Goal: Subscribe to service/newsletter

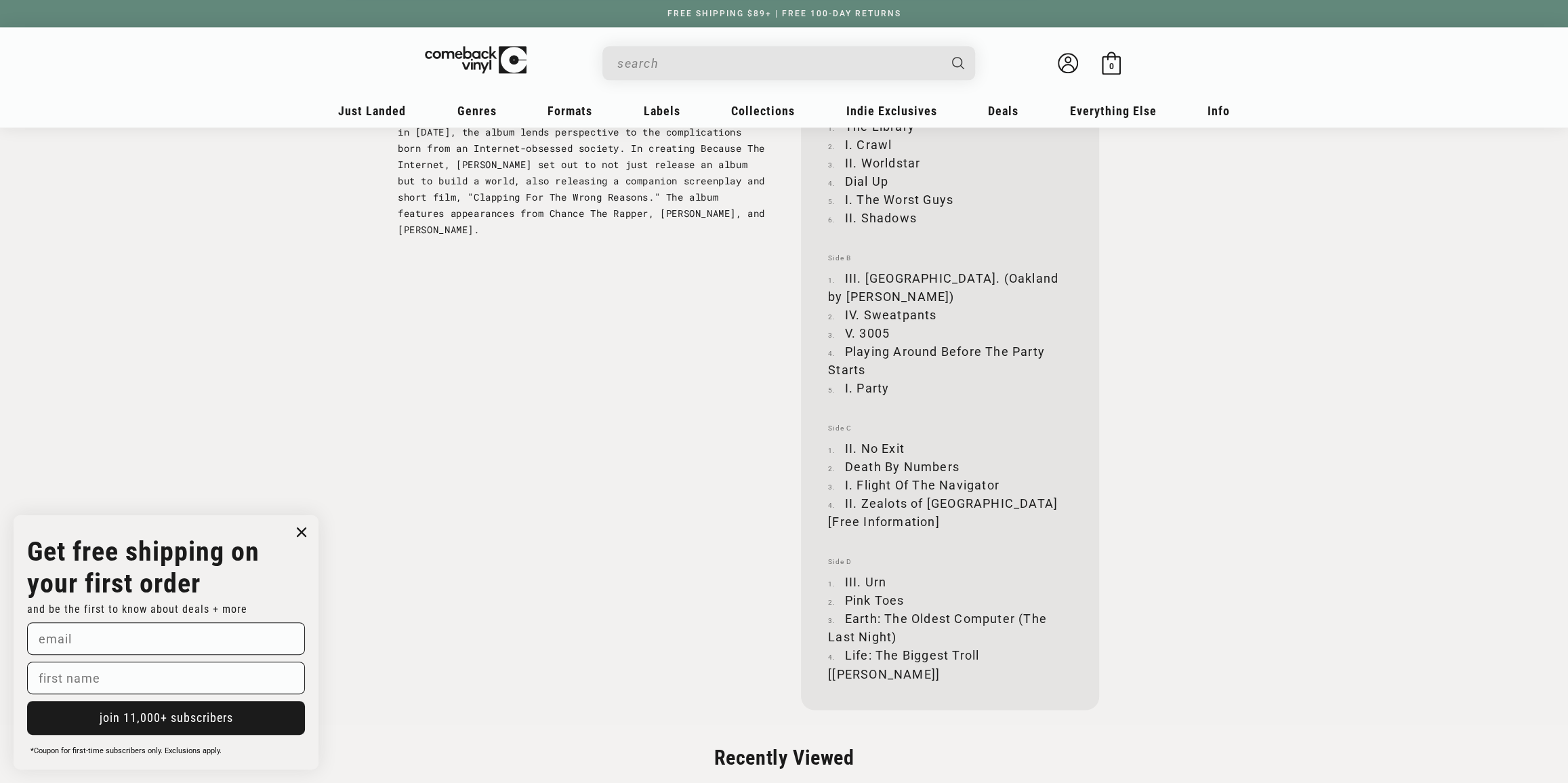
scroll to position [2136, 0]
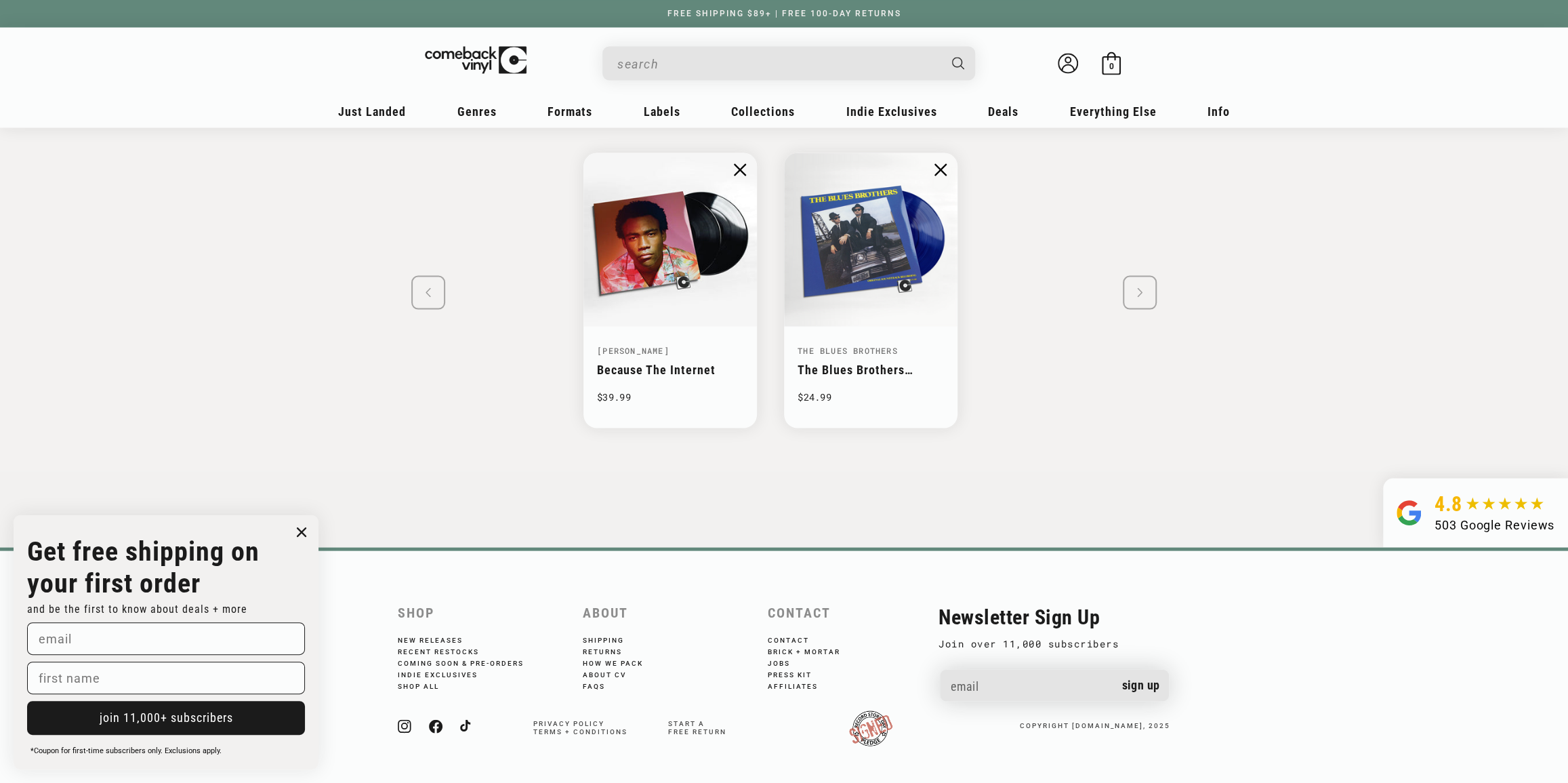
drag, startPoint x: 1027, startPoint y: 703, endPoint x: 1028, endPoint y: 691, distance: 12.0
click at [1028, 698] on form "Email Sign up" at bounding box center [1054, 681] width 231 height 55
click at [1027, 687] on input "Email" at bounding box center [1054, 686] width 229 height 34
click at [1026, 676] on input "Email" at bounding box center [1054, 686] width 229 height 34
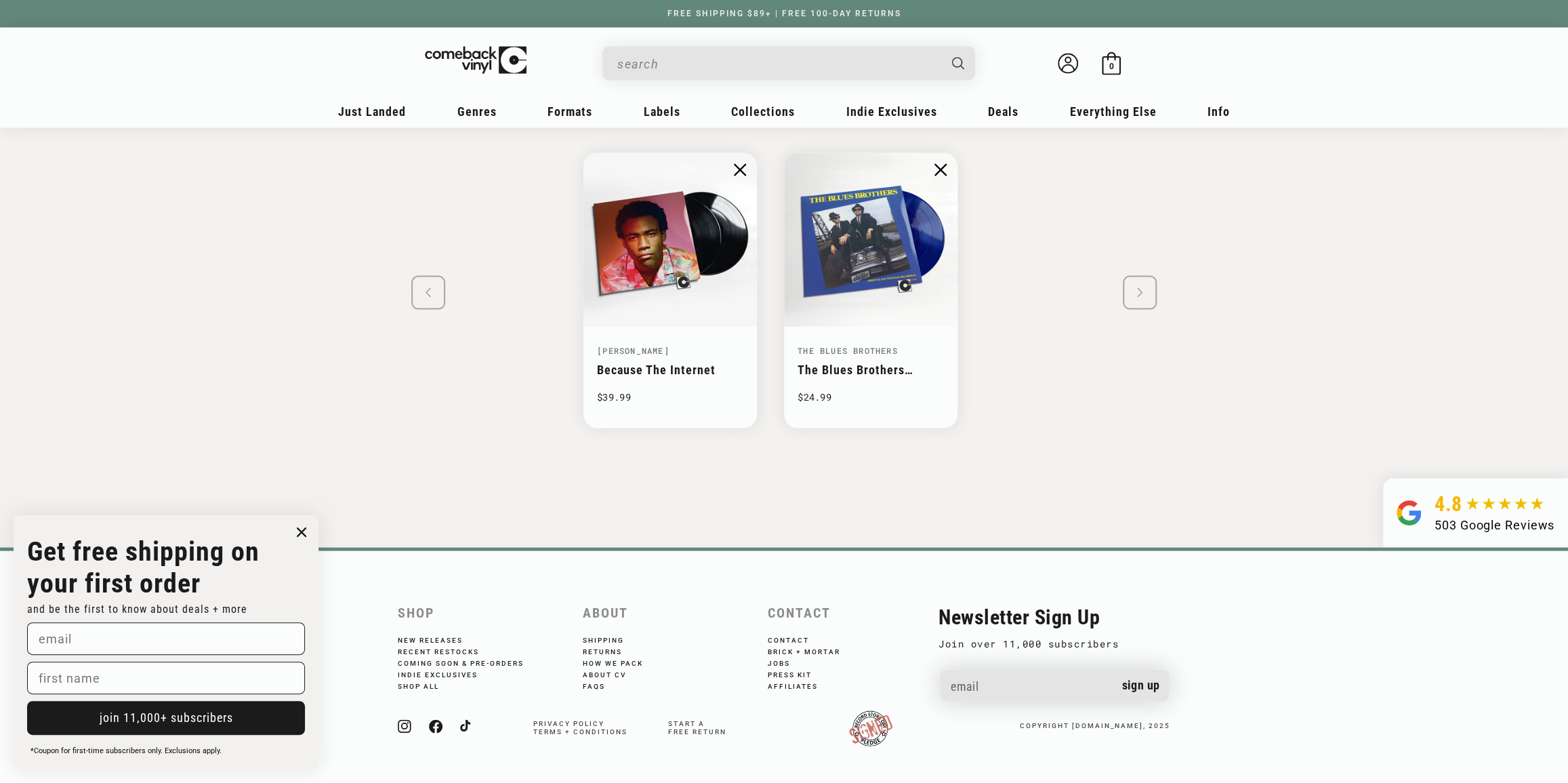
click at [1026, 676] on input "Email" at bounding box center [1054, 686] width 229 height 34
type input "In"
type input "pro"
type input "Promo@NxGenSupplyLLc.com"
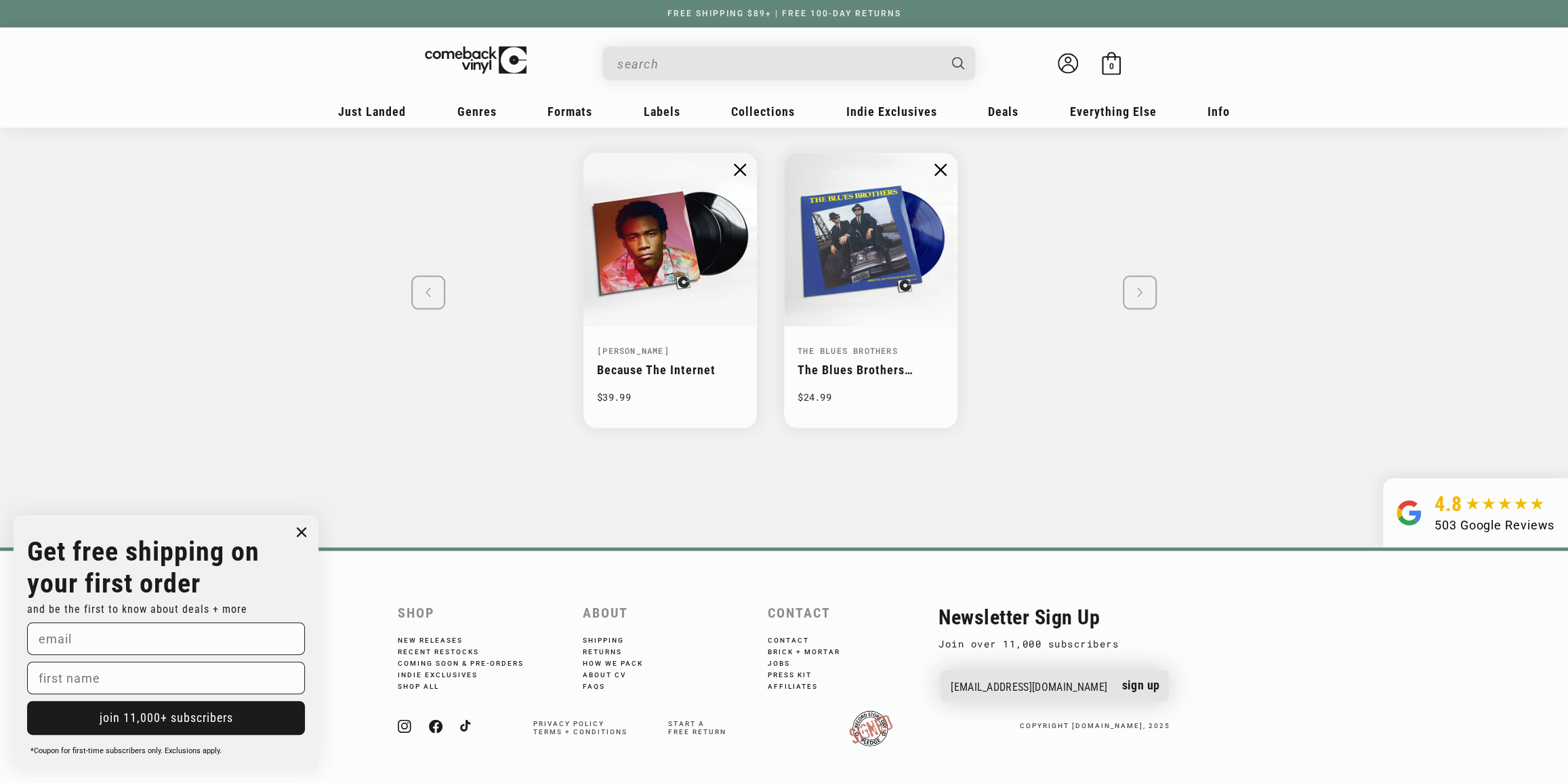
click at [1111, 669] on button "Sign up" at bounding box center [1140, 684] width 58 height 32
click at [1149, 701] on button "Sign up" at bounding box center [1140, 684] width 58 height 32
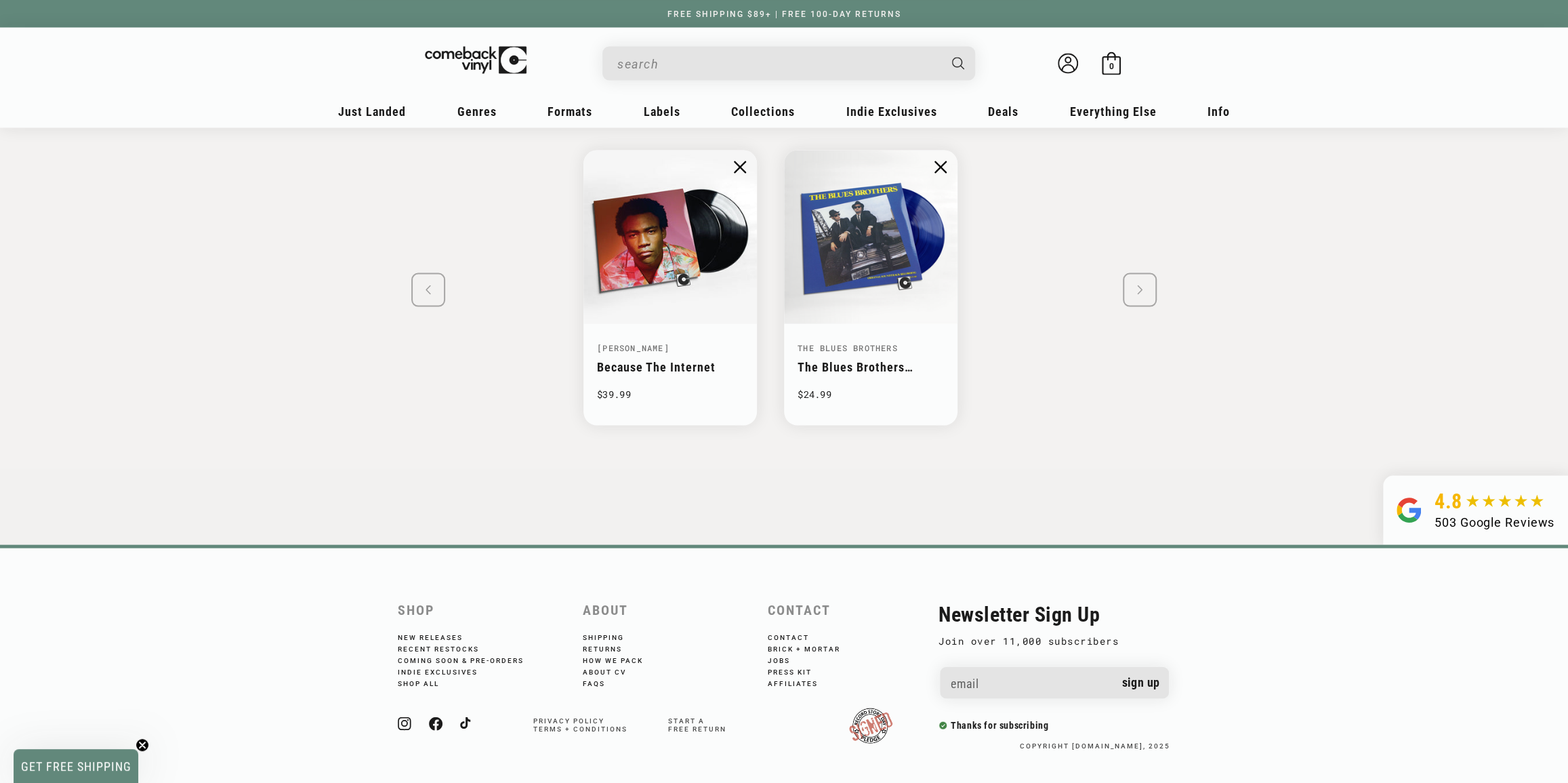
scroll to position [2168, 0]
click at [974, 677] on input "Email" at bounding box center [1054, 683] width 229 height 34
